Goal: Task Accomplishment & Management: Complete application form

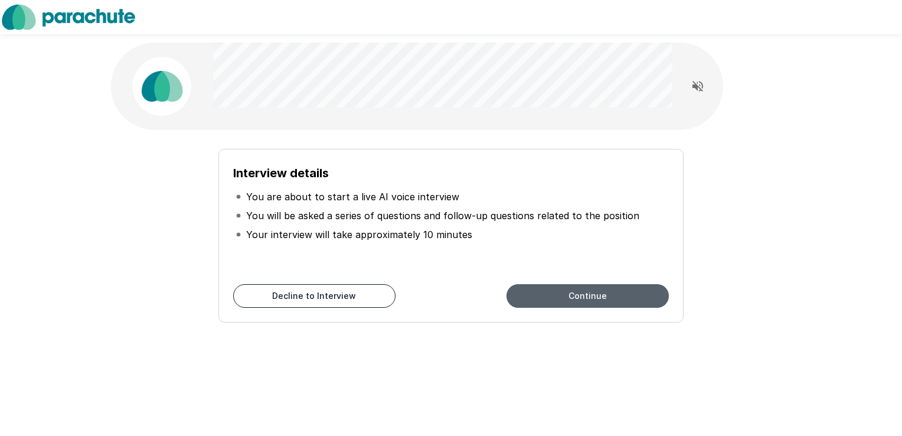
click at [594, 297] on button "Continue" at bounding box center [587, 296] width 162 height 24
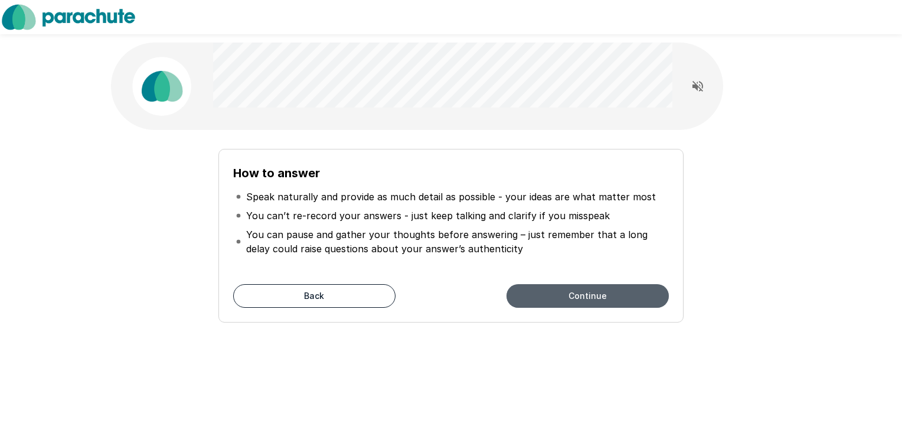
click at [594, 297] on button "Continue" at bounding box center [587, 296] width 162 height 24
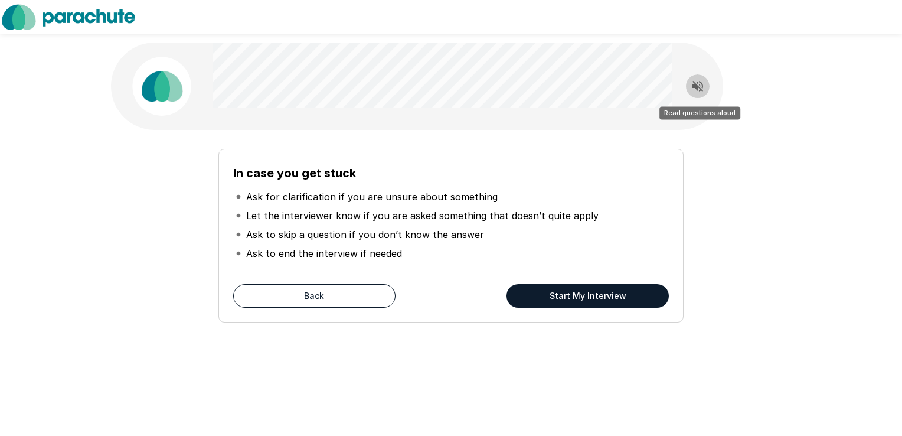
click at [697, 83] on icon "Read questions aloud" at bounding box center [697, 86] width 11 height 11
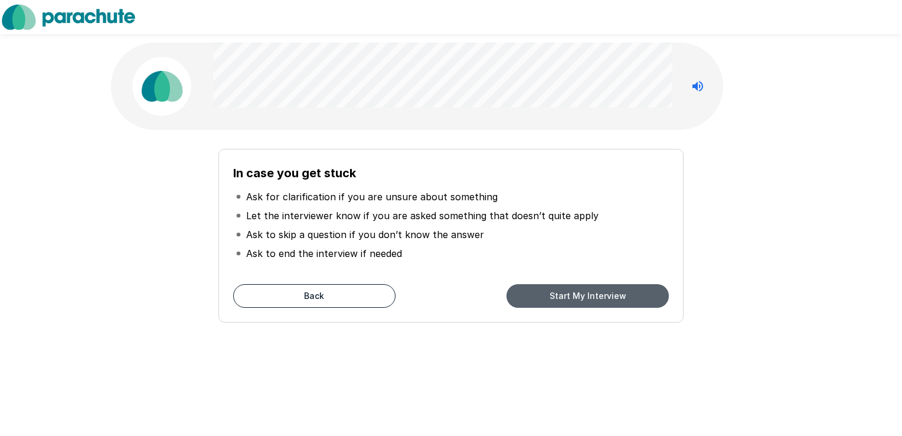
click at [591, 296] on button "Start My Interview" at bounding box center [587, 296] width 162 height 24
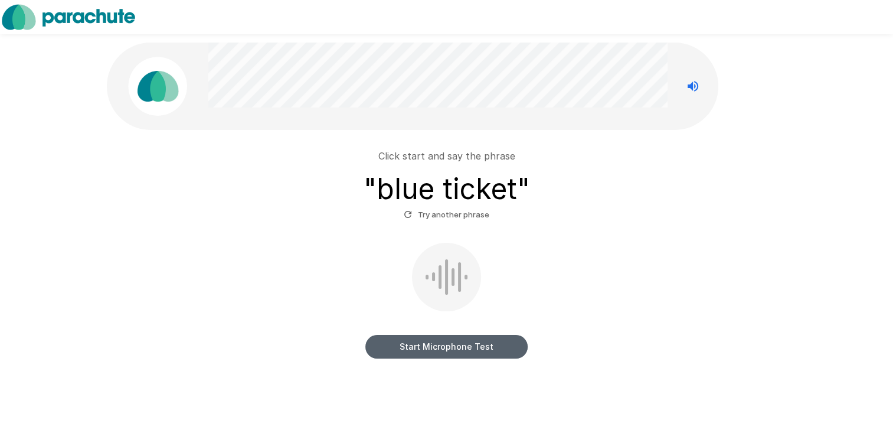
click at [430, 348] on button "Start Microphone Test" at bounding box center [446, 347] width 162 height 24
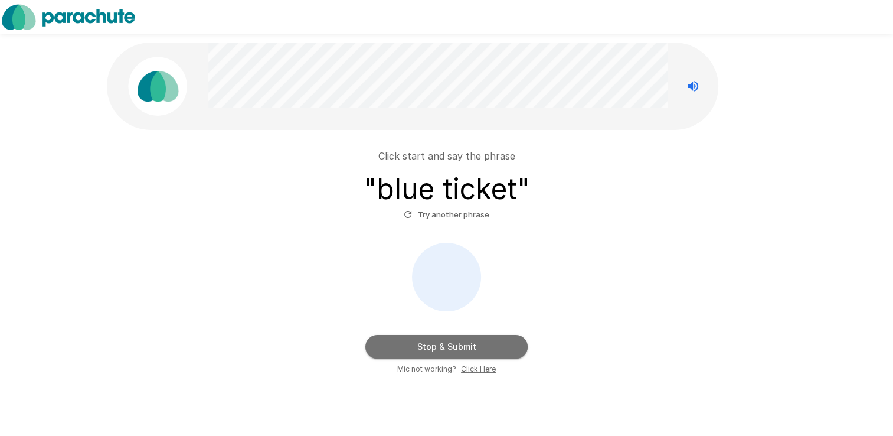
click at [430, 348] on button "Stop & Submit" at bounding box center [446, 347] width 162 height 24
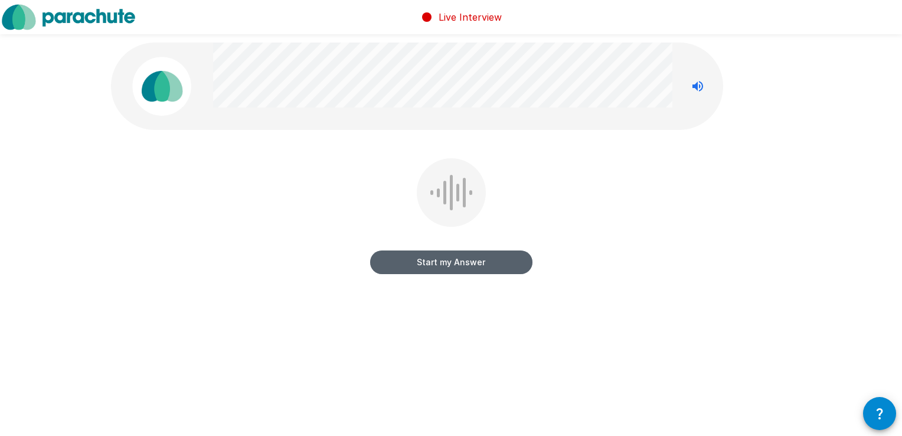
click at [459, 263] on button "Start my Answer" at bounding box center [451, 262] width 162 height 24
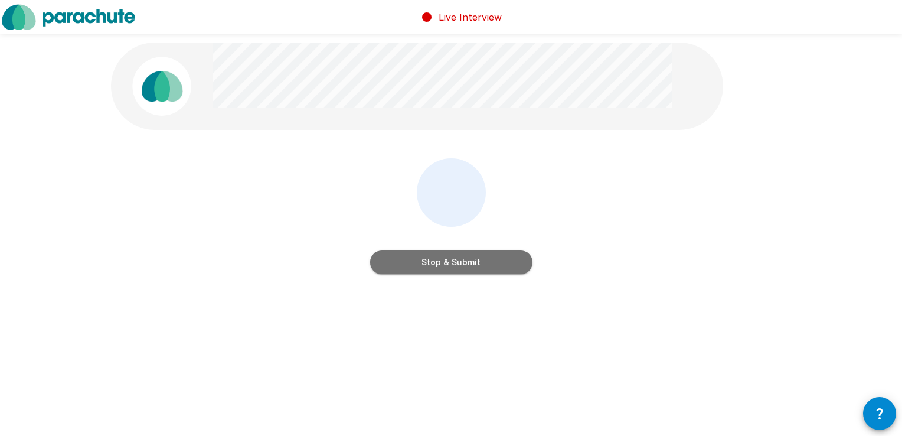
click at [460, 262] on button "Stop & Submit" at bounding box center [451, 262] width 162 height 24
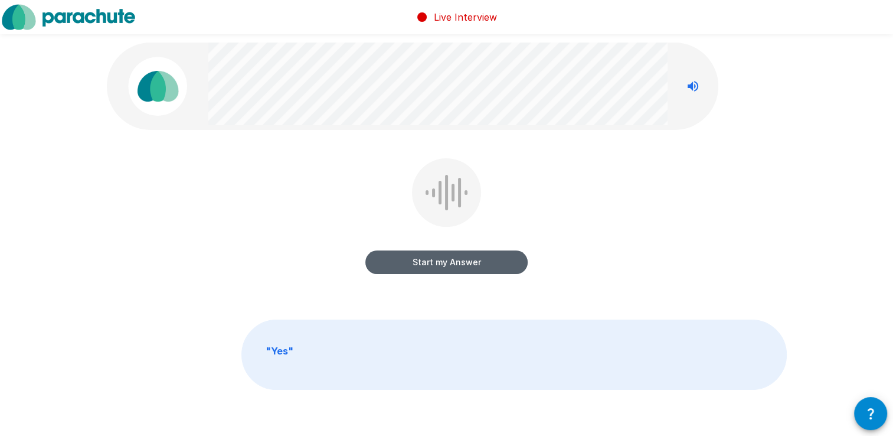
click at [460, 262] on button "Start my Answer" at bounding box center [446, 262] width 162 height 24
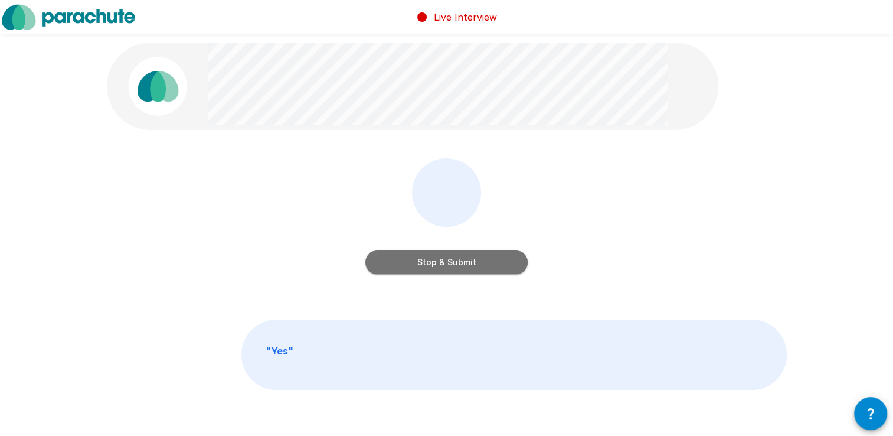
click at [460, 262] on button "Stop & Submit" at bounding box center [446, 262] width 162 height 24
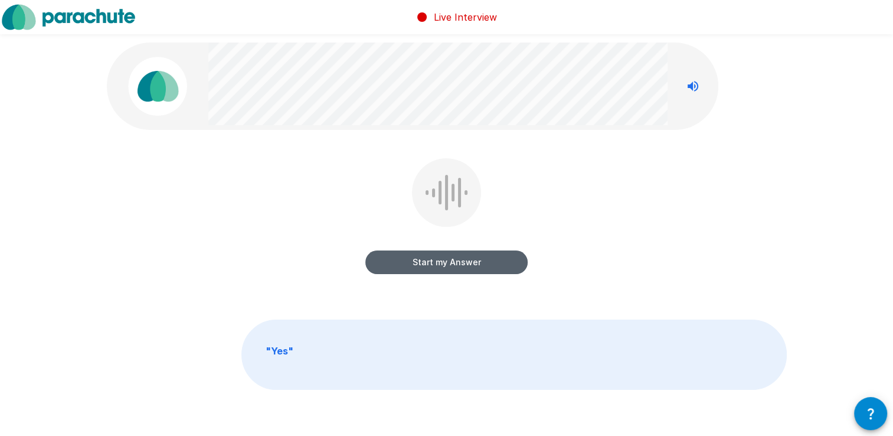
click at [460, 262] on button "Start my Answer" at bounding box center [446, 262] width 162 height 24
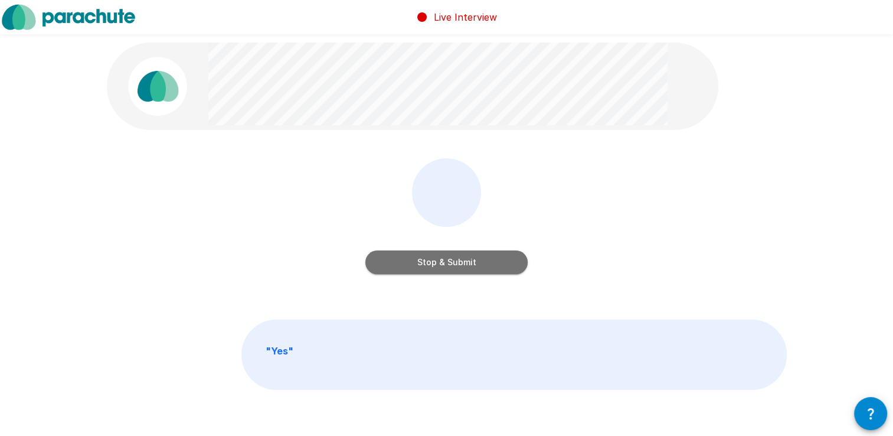
click at [460, 262] on button "Stop & Submit" at bounding box center [446, 262] width 162 height 24
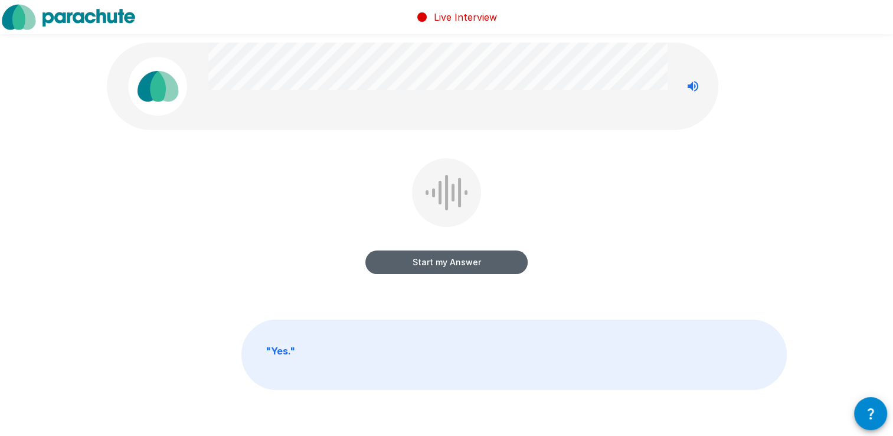
click at [460, 262] on button "Start my Answer" at bounding box center [446, 262] width 162 height 24
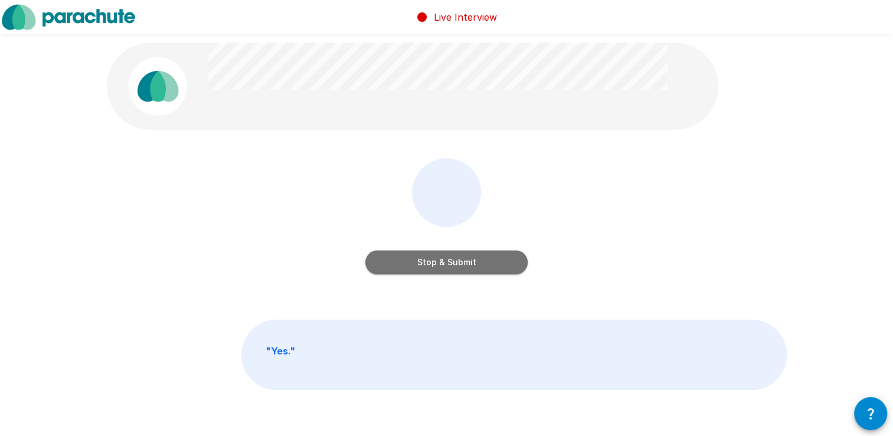
click at [460, 262] on button "Stop & Submit" at bounding box center [446, 262] width 162 height 24
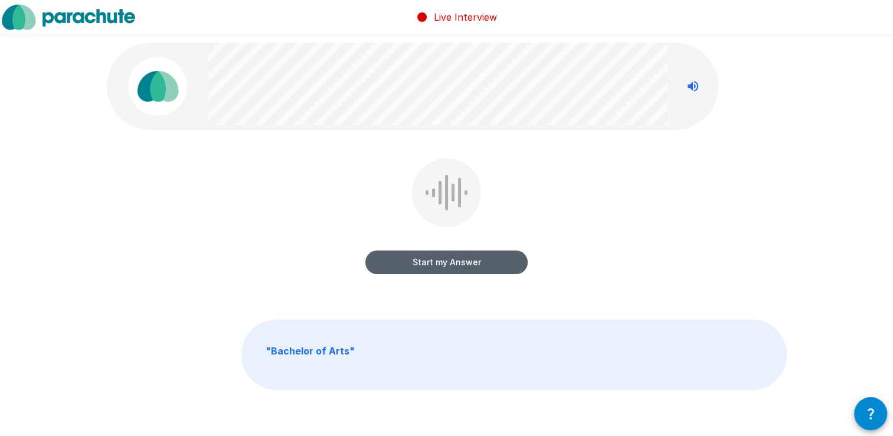
click at [460, 262] on button "Start my Answer" at bounding box center [446, 262] width 162 height 24
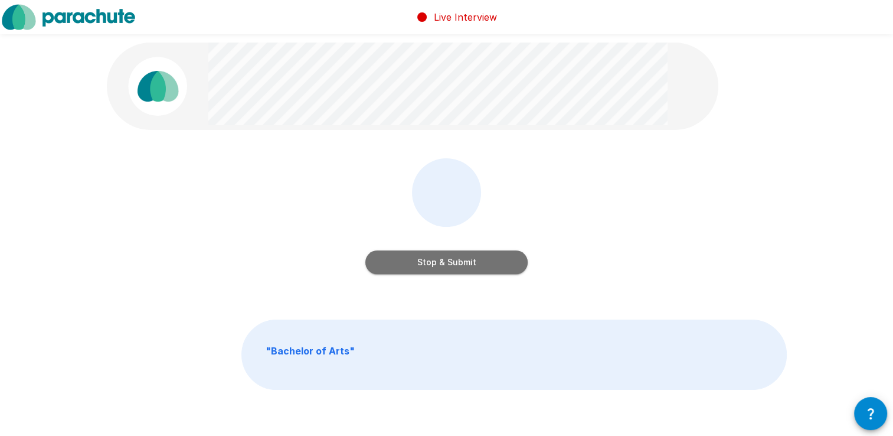
click at [460, 262] on button "Stop & Submit" at bounding box center [446, 262] width 162 height 24
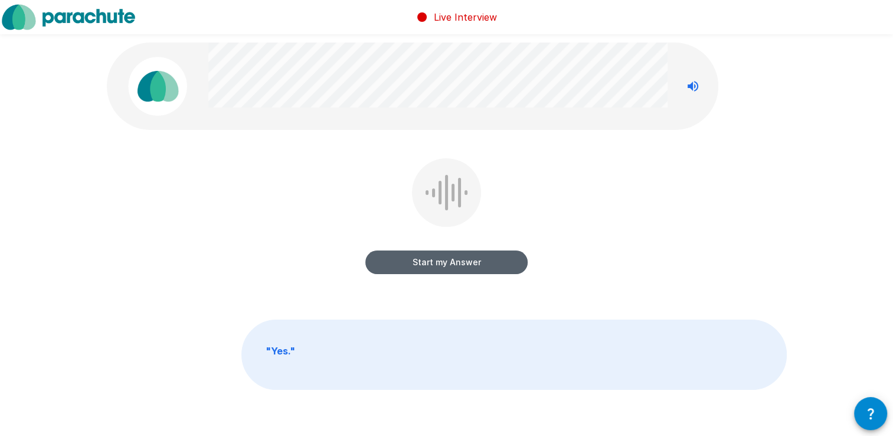
click at [460, 262] on button "Start my Answer" at bounding box center [446, 262] width 162 height 24
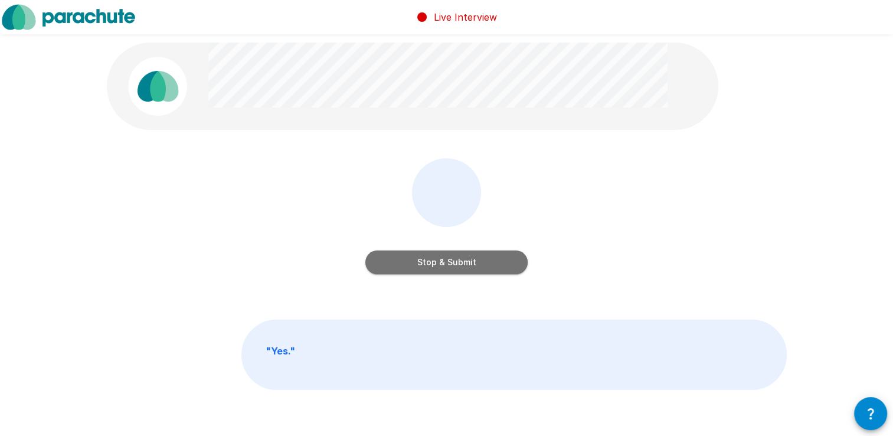
click at [460, 262] on button "Stop & Submit" at bounding box center [446, 262] width 162 height 24
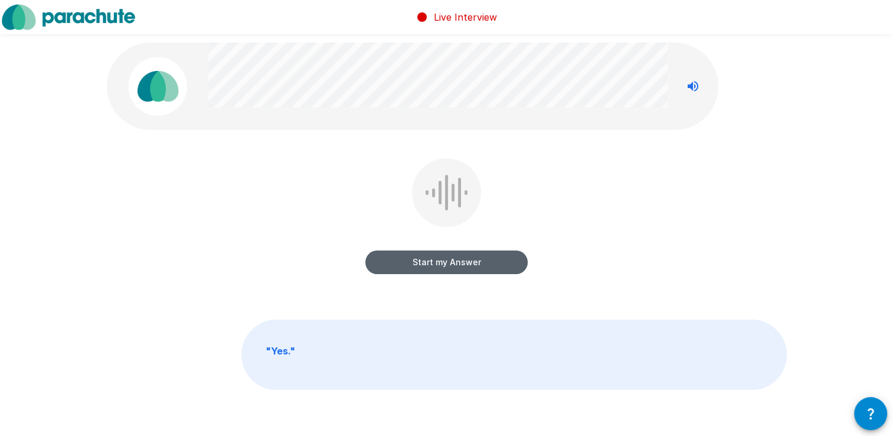
click at [460, 262] on button "Start my Answer" at bounding box center [446, 262] width 162 height 24
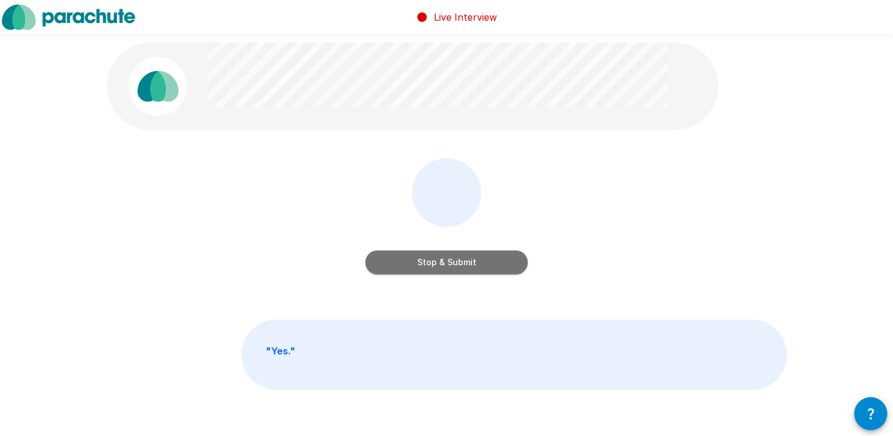
click at [460, 262] on button "Stop & Submit" at bounding box center [446, 262] width 162 height 24
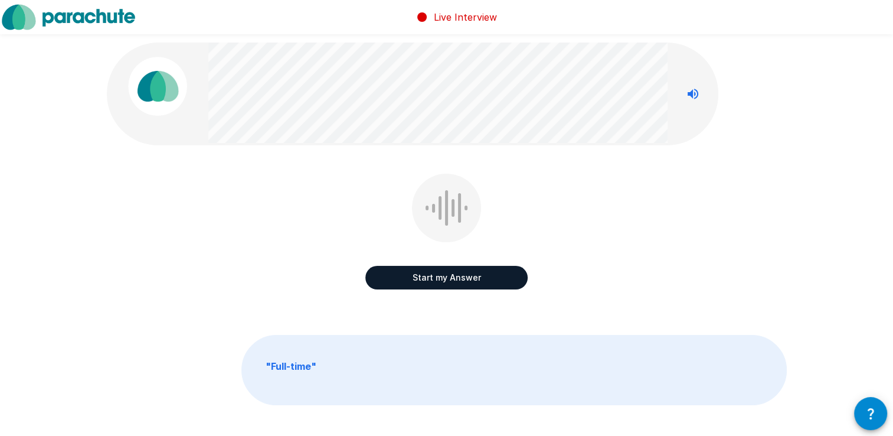
click at [470, 284] on button "Start my Answer" at bounding box center [446, 278] width 162 height 24
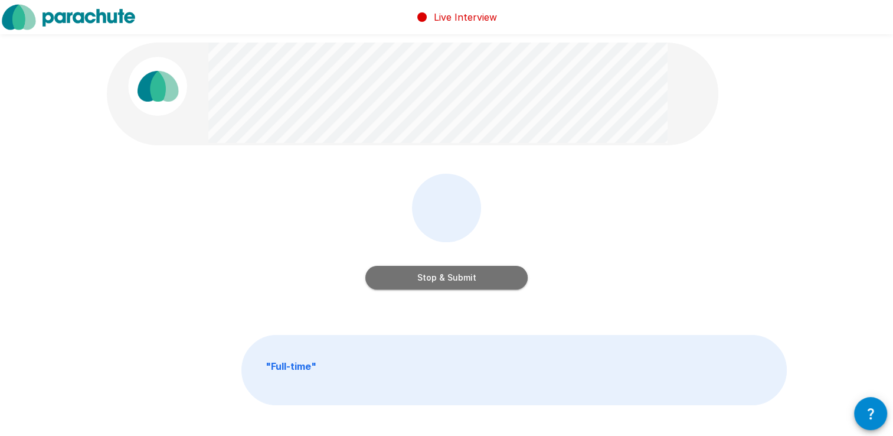
click at [470, 284] on button "Stop & Submit" at bounding box center [446, 278] width 162 height 24
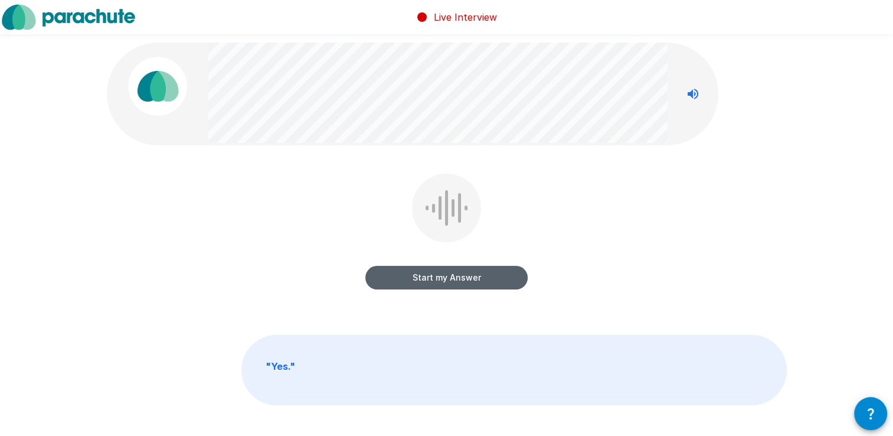
click at [470, 284] on button "Start my Answer" at bounding box center [446, 278] width 162 height 24
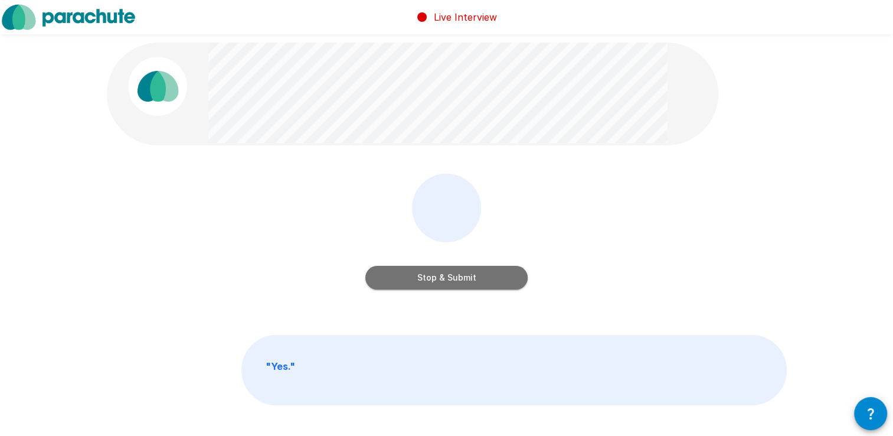
click at [470, 284] on button "Stop & Submit" at bounding box center [446, 278] width 162 height 24
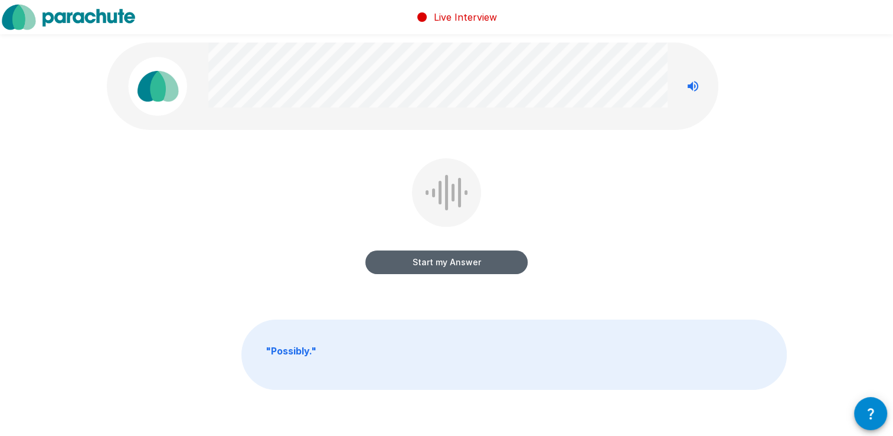
click at [468, 262] on button "Start my Answer" at bounding box center [446, 262] width 162 height 24
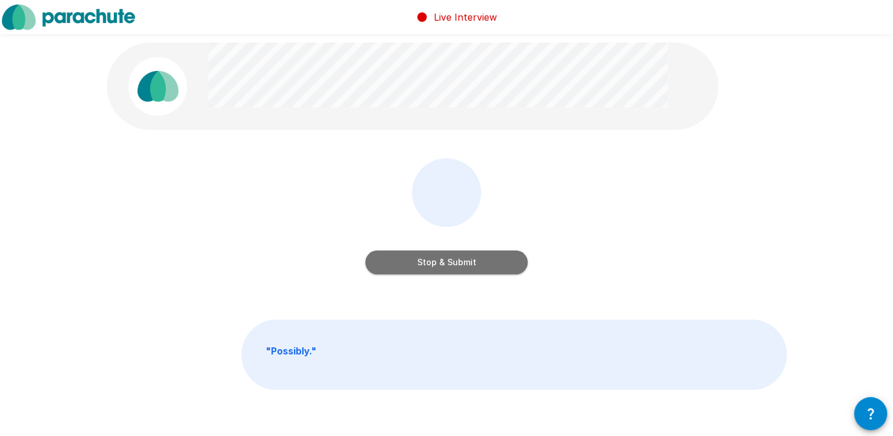
click at [468, 262] on button "Stop & Submit" at bounding box center [446, 262] width 162 height 24
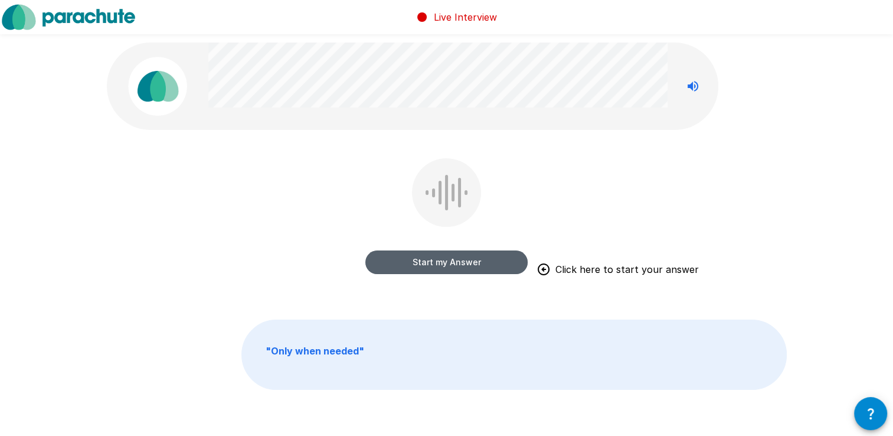
click at [468, 262] on button "Start my Answer" at bounding box center [446, 262] width 162 height 24
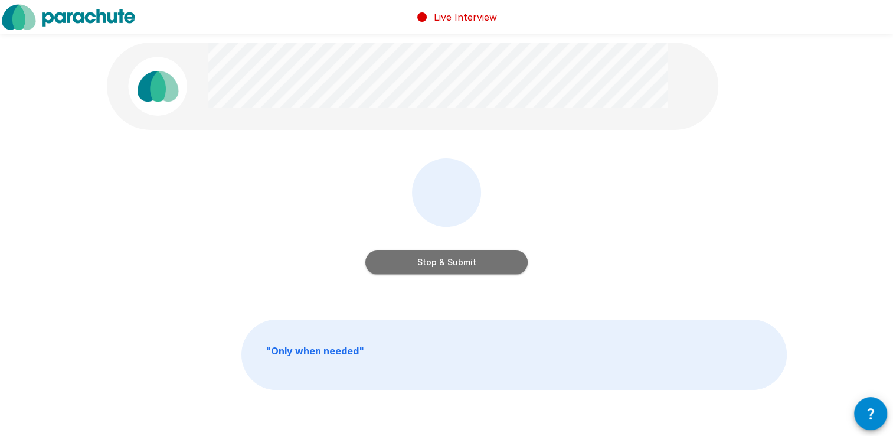
click at [468, 262] on button "Stop & Submit" at bounding box center [446, 262] width 162 height 24
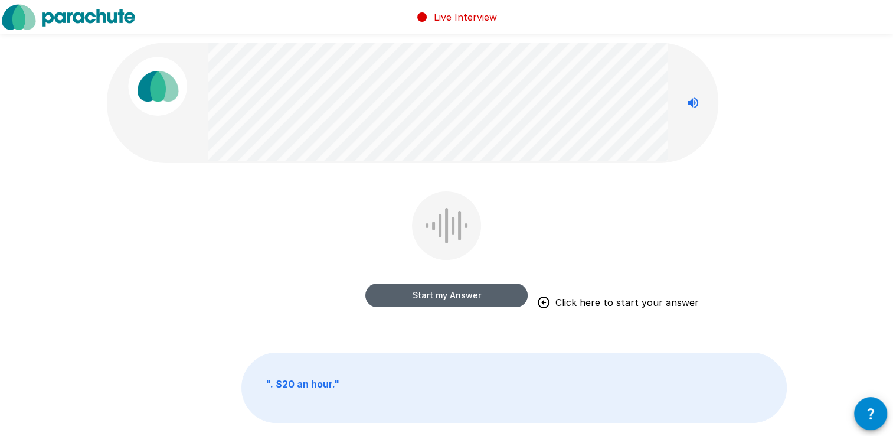
click at [457, 298] on button "Start my Answer" at bounding box center [446, 295] width 162 height 24
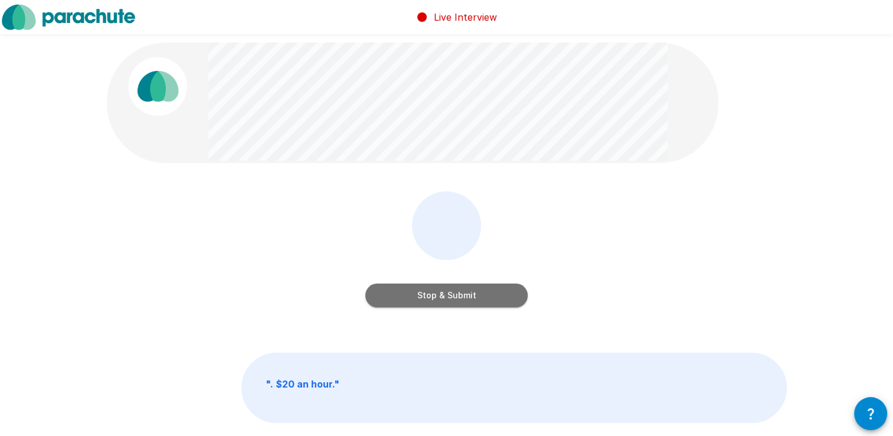
click at [457, 298] on button "Stop & Submit" at bounding box center [446, 295] width 162 height 24
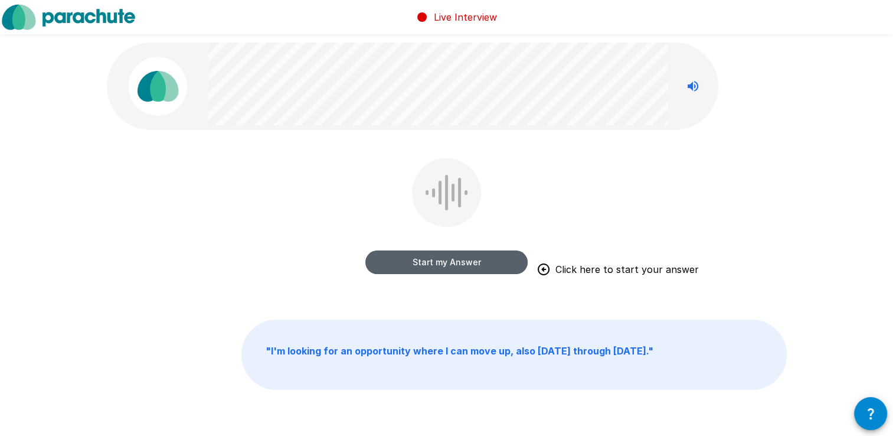
click at [455, 266] on button "Start my Answer" at bounding box center [446, 262] width 162 height 24
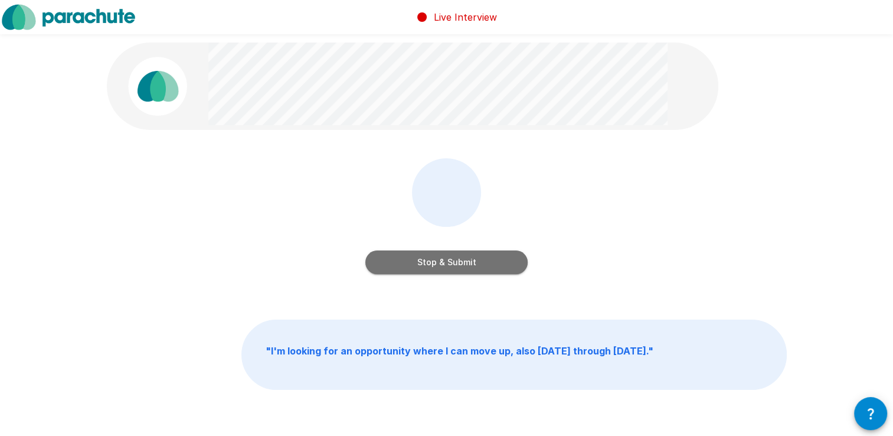
click at [455, 266] on button "Stop & Submit" at bounding box center [446, 262] width 162 height 24
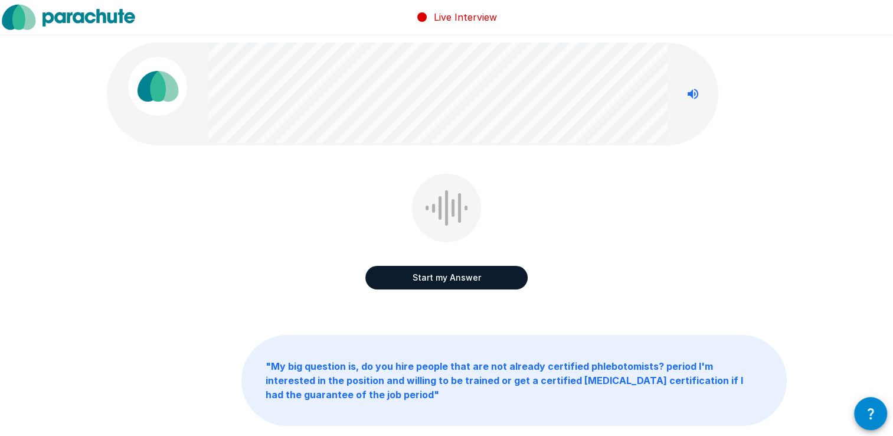
click at [321, 394] on p "" My big question is, do you hire people that are not already certified phlebot…" at bounding box center [514, 380] width 544 height 90
click at [870, 411] on icon "button" at bounding box center [871, 413] width 14 height 14
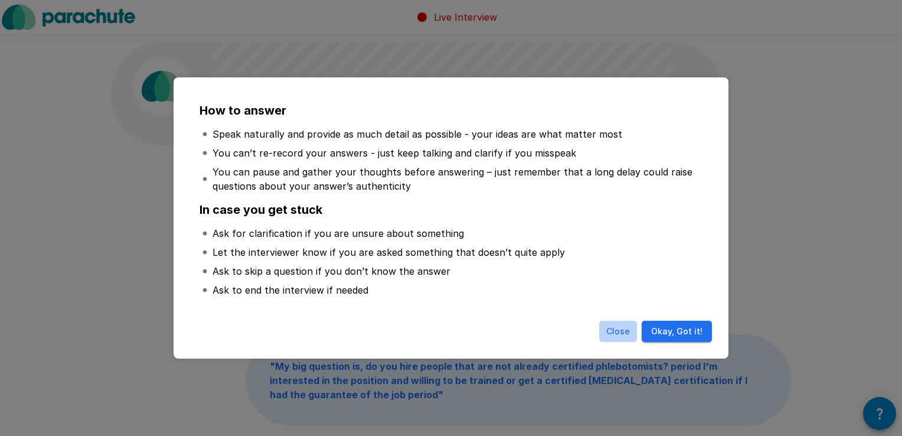
click at [627, 331] on button "Close" at bounding box center [618, 332] width 38 height 22
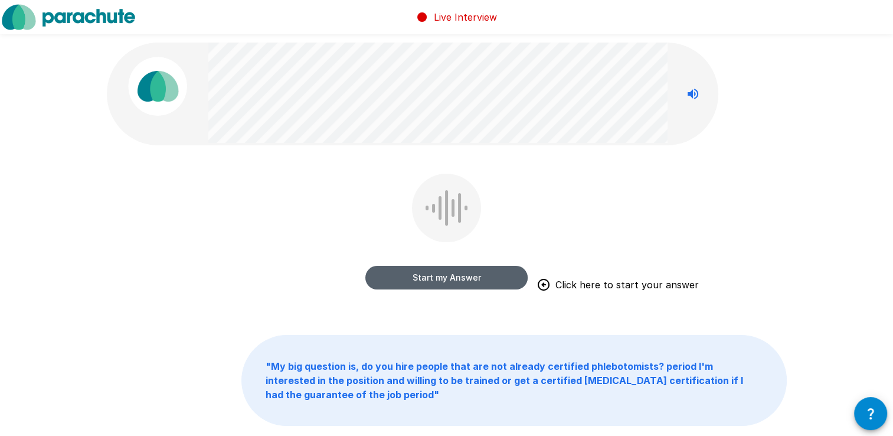
click at [460, 277] on button "Start my Answer" at bounding box center [446, 278] width 162 height 24
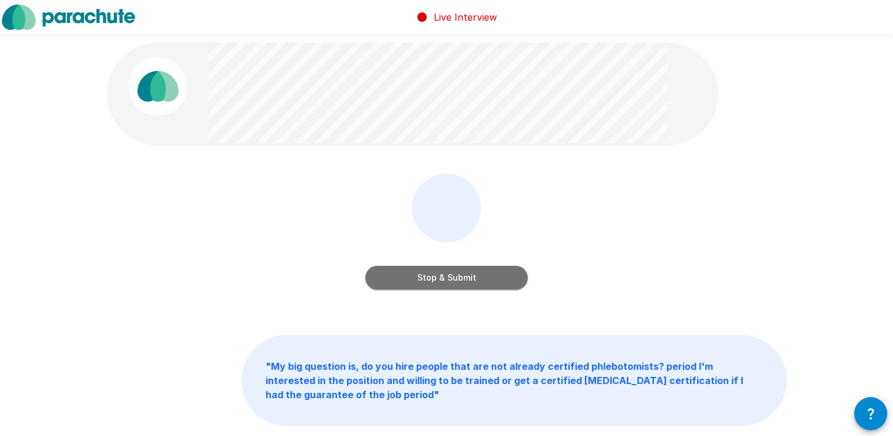
click at [460, 277] on button "Stop & Submit" at bounding box center [446, 278] width 162 height 24
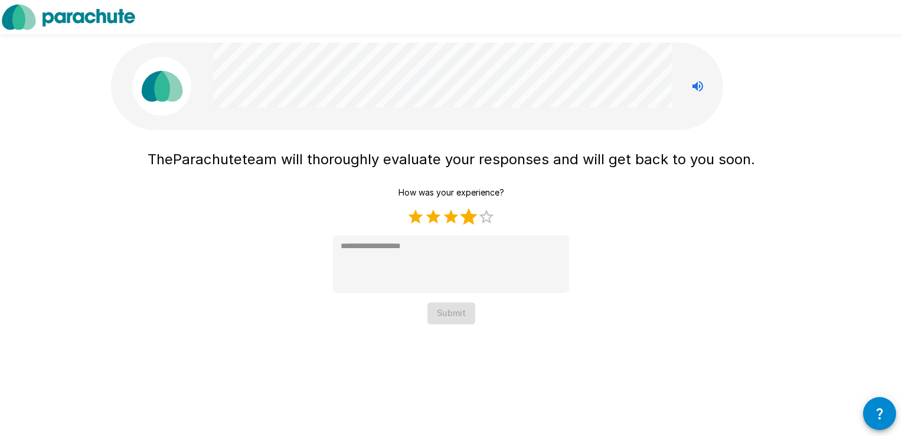
click at [473, 218] on label "4 Stars" at bounding box center [469, 217] width 18 height 18
type textarea "*"
click at [468, 315] on button "Submit" at bounding box center [451, 313] width 48 height 22
